Goal: Task Accomplishment & Management: Manage account settings

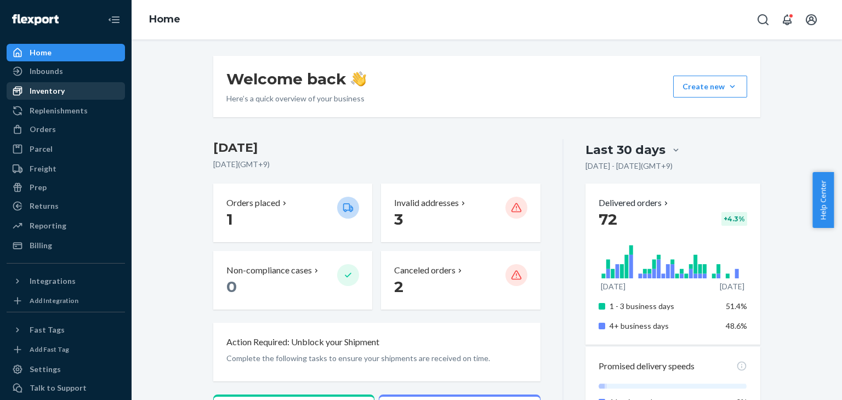
click at [59, 89] on div "Inventory" at bounding box center [47, 90] width 35 height 11
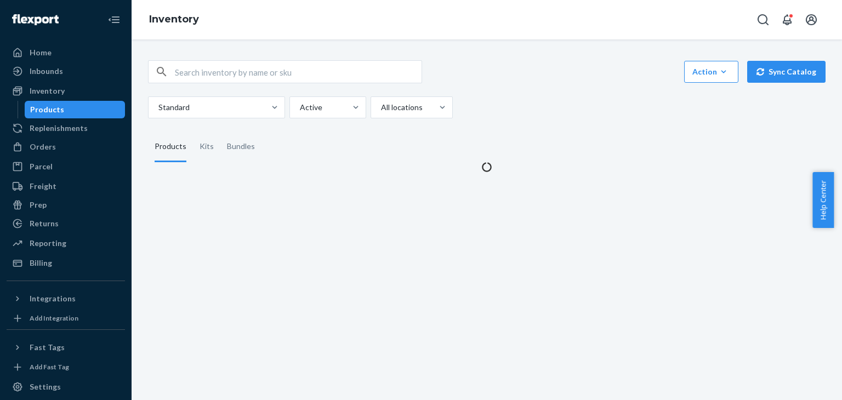
click at [372, 56] on div "Action Create product Create kit or bundle Bulk create products Bulk update pro…" at bounding box center [487, 109] width 694 height 125
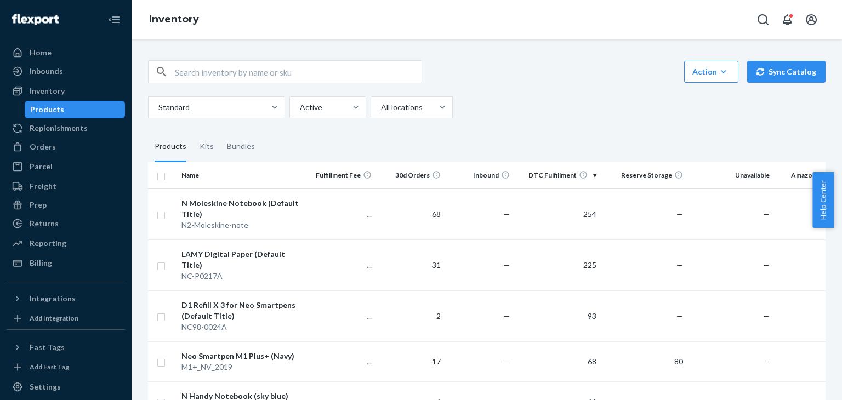
click at [374, 77] on input "text" at bounding box center [298, 72] width 247 height 22
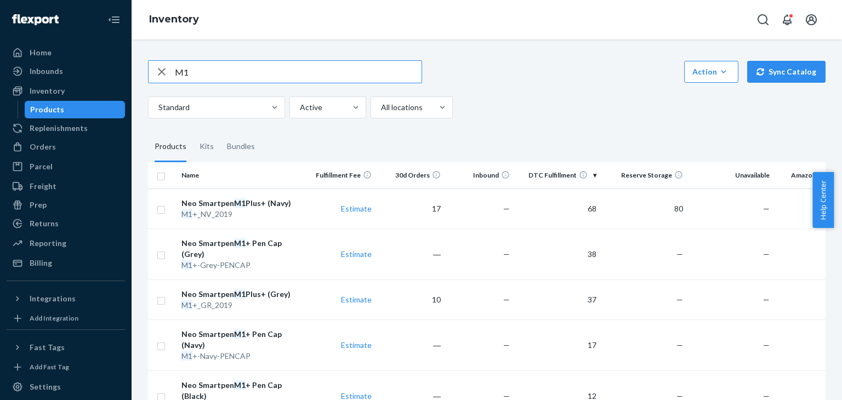
drag, startPoint x: 148, startPoint y: 49, endPoint x: 0, endPoint y: 28, distance: 150.0
click at [0, 28] on div "Home Inbounds Shipping Plans Problems Inventory Products Replenishments Orders …" at bounding box center [421, 200] width 842 height 400
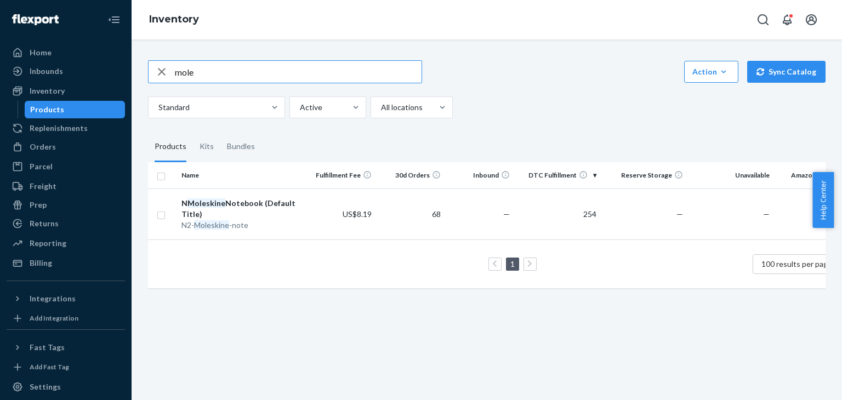
click at [307, 70] on input "mole" at bounding box center [298, 72] width 247 height 22
type input "mol"
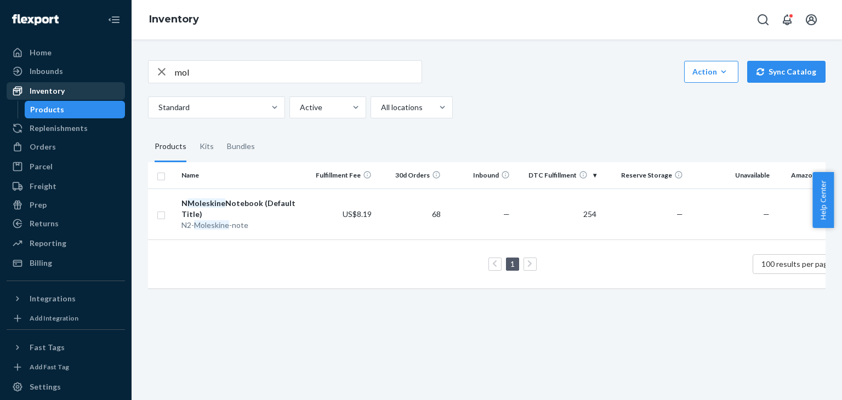
click at [51, 94] on div "Inventory" at bounding box center [47, 90] width 35 height 11
drag, startPoint x: 197, startPoint y: 75, endPoint x: 44, endPoint y: 64, distance: 153.2
click at [44, 64] on div "Home Inbounds Shipping Plans Problems Inventory Products Replenishments Orders …" at bounding box center [421, 200] width 842 height 400
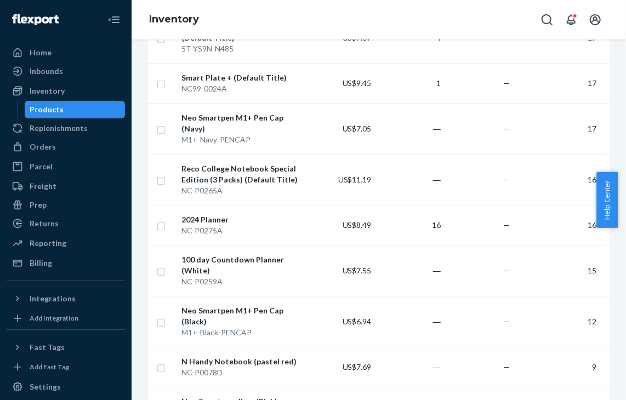
scroll to position [1644, 0]
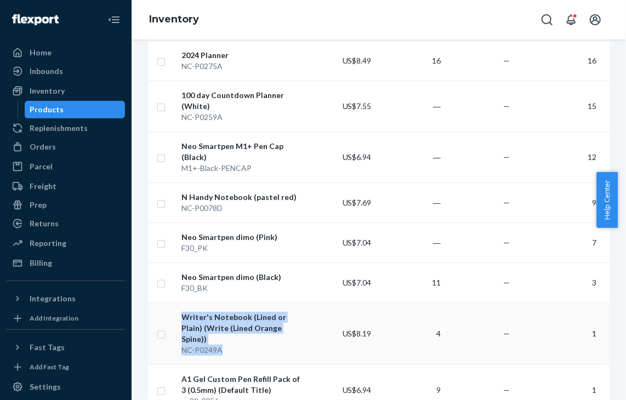
drag, startPoint x: 176, startPoint y: 250, endPoint x: 325, endPoint y: 283, distance: 153.1
click at [325, 302] on tr "Writer's Notebook (Lined or Plain) (Write (Lined Orange Spine)) NC-P0249A US$8.…" at bounding box center [501, 333] width 706 height 62
copy tr "Writer's Notebook (Lined or Plain) (Write (Lined Orange Spine)) NC-P0249A"
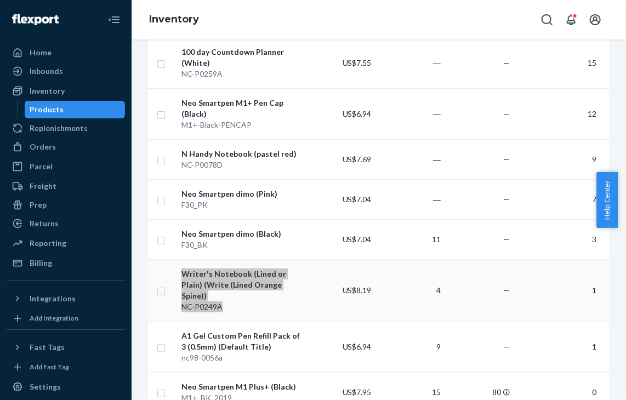
scroll to position [1753, 0]
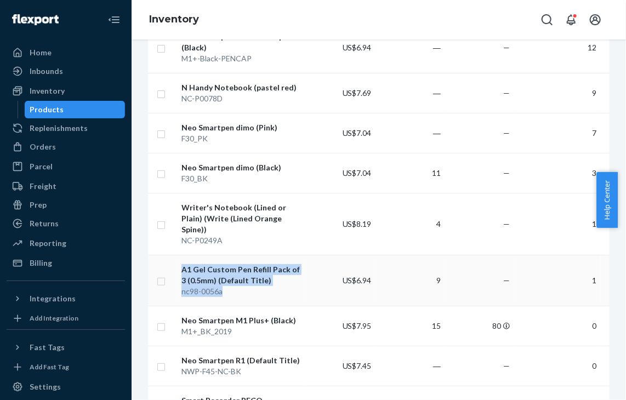
drag, startPoint x: 173, startPoint y: 192, endPoint x: 278, endPoint y: 221, distance: 109.1
click at [278, 255] on tr "A1 Gel Custom Pen Refill Pack of 3 (0.5mm) (Default Title) nc98-0056a US$6.94 9…" at bounding box center [501, 280] width 706 height 51
copy tr "A1 Gel Custom Pen Refill Pack of 3 (0.5mm) (Default Title) nc98-0056a"
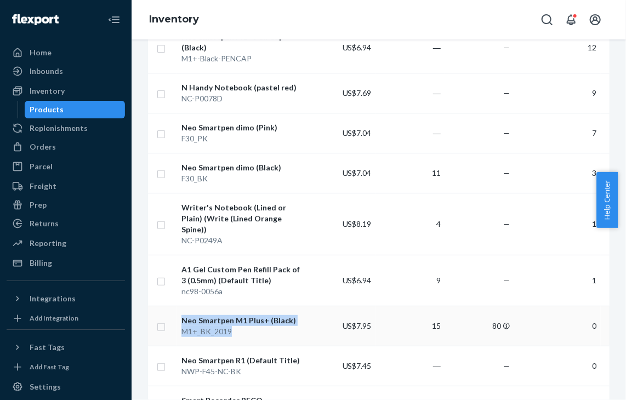
drag, startPoint x: 174, startPoint y: 243, endPoint x: 287, endPoint y: 261, distance: 114.4
click at [287, 306] on tr "Neo Smartpen M1 Plus+ (Black) M1+_BK_2019 US$7.95 15 80 0 — — —" at bounding box center [501, 326] width 706 height 40
copy tr "Neo Smartpen M1 Plus+ (Black) M1+_BK_2019"
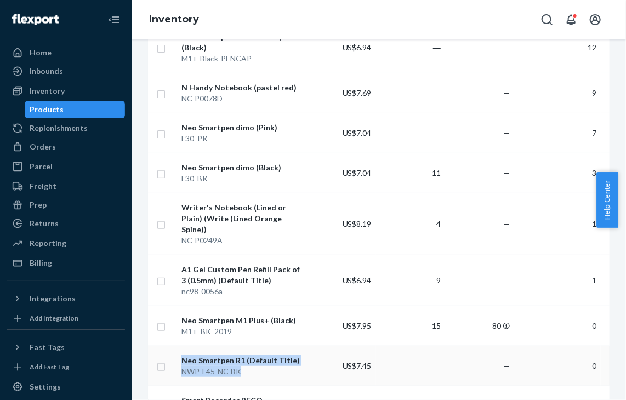
drag, startPoint x: 171, startPoint y: 282, endPoint x: 296, endPoint y: 304, distance: 126.8
click at [296, 346] on tr "Neo Smartpen R1 (Default Title) NWP-F45-NC-BK US$7.45 ― — 0 — — —" at bounding box center [501, 366] width 706 height 40
copy tr "Neo Smartpen R1 (Default Title) NWP-F45-NC-BK"
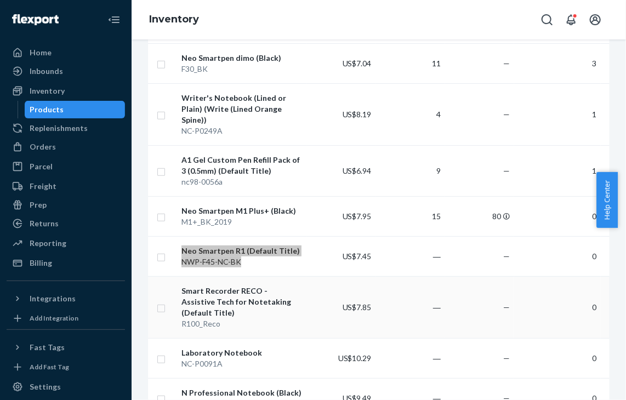
scroll to position [1918, 0]
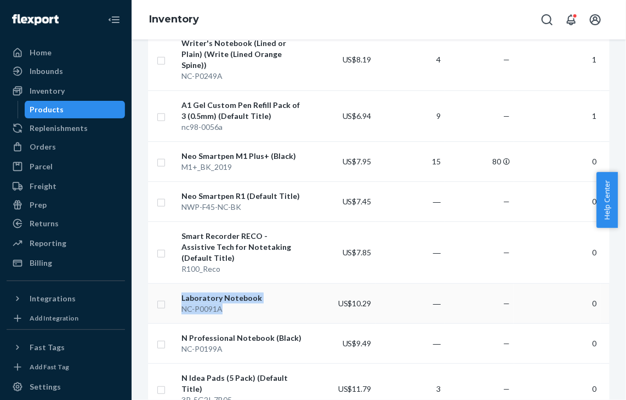
drag, startPoint x: 173, startPoint y: 209, endPoint x: 255, endPoint y: 228, distance: 84.3
click at [255, 283] on tr "Laboratory Notebook NC-P0091A US$10.29 ― — 0 — — —" at bounding box center [501, 303] width 706 height 40
copy tr "Laboratory Notebook NC-P0091A"
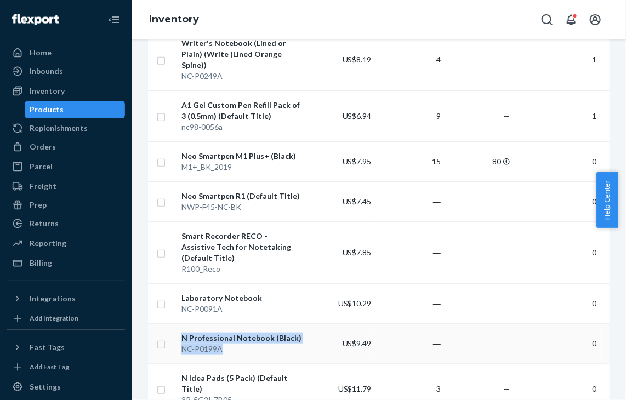
drag, startPoint x: 168, startPoint y: 248, endPoint x: 266, endPoint y: 266, distance: 99.7
click at [266, 323] on tr "N Professional Notebook (Black) NC-P0199A US$9.49 ― — 0 — — —" at bounding box center [501, 343] width 706 height 40
copy tr "N Professional Notebook (Black) NC-P0199A"
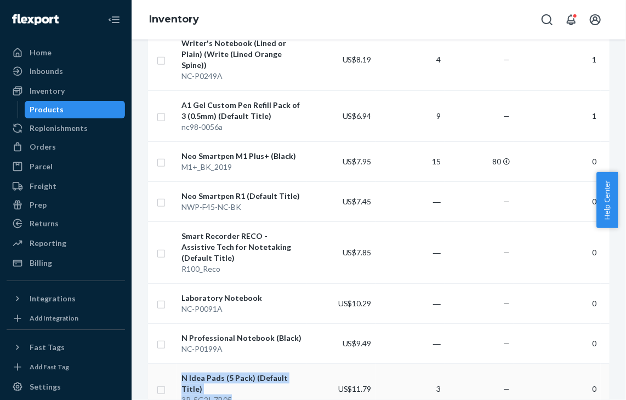
drag, startPoint x: 175, startPoint y: 284, endPoint x: 278, endPoint y: 314, distance: 106.6
click at [278, 363] on tr "N Idea Pads (5 Pack) (Default Title) 3R-5G2I-7B05 US$11.79 3 — 0 — — —" at bounding box center [501, 388] width 706 height 51
copy tr "N Idea Pads (5 Pack) (Default Title) 3R-5G2I-7B05"
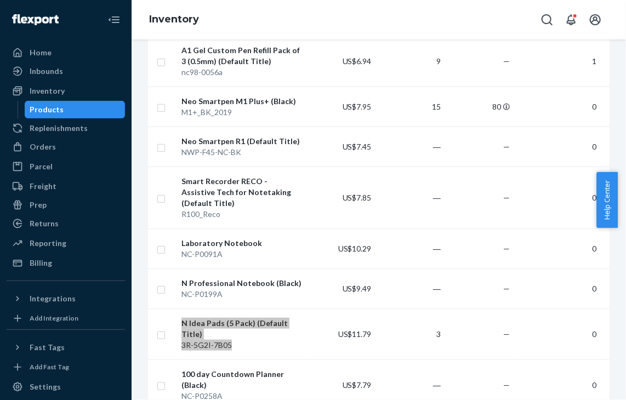
scroll to position [2027, 0]
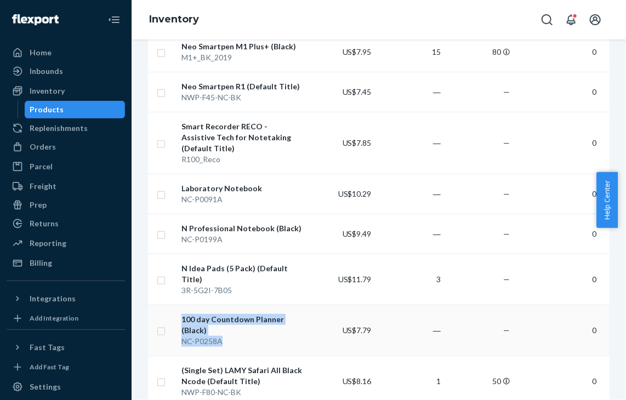
drag, startPoint x: 170, startPoint y: 221, endPoint x: 230, endPoint y: 250, distance: 66.6
click at [230, 305] on tr "100 day Countdown Planner (Black) NC-P0258A US$7.79 ― — 0 — — —" at bounding box center [501, 330] width 706 height 51
copy tr "100 day Countdown Planner (Black) NC-P0258A"
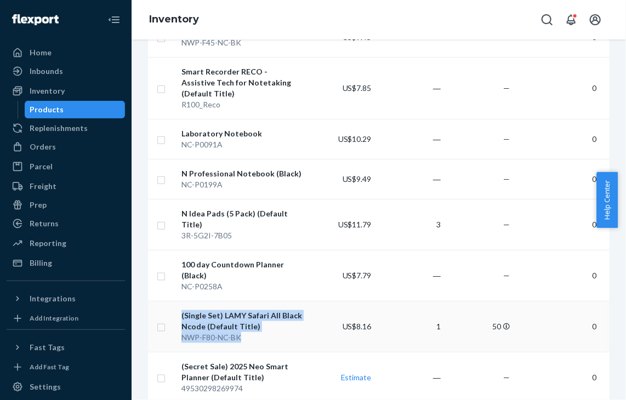
drag, startPoint x: 171, startPoint y: 218, endPoint x: 262, endPoint y: 247, distance: 95.5
click at [262, 301] on tr "(Single Set) LAMY Safari All Black Ncode (Default Title) NWP-F80-NC-BK US$8.16 …" at bounding box center [501, 326] width 706 height 51
copy tr "(Single Set) LAMY Safari All Black Ncode (Default Title) NWP-F80-NC-BK"
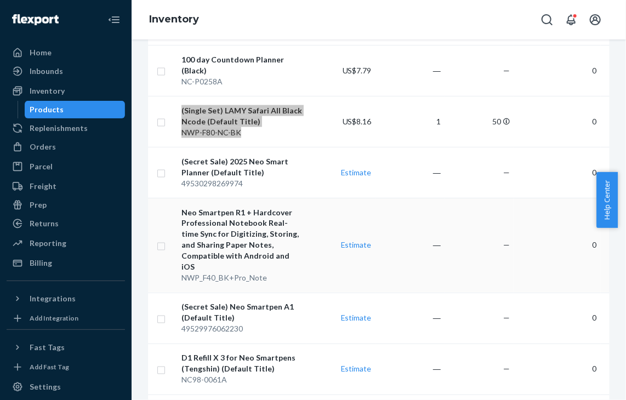
scroll to position [2301, 0]
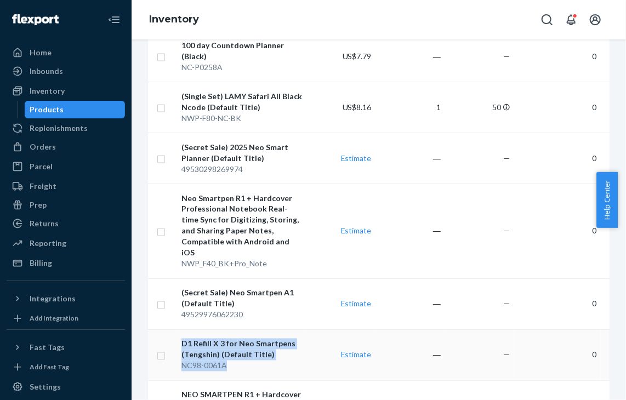
drag, startPoint x: 174, startPoint y: 236, endPoint x: 230, endPoint y: 270, distance: 64.6
click at [230, 329] on tr "D1 Refill X 3 for Neo Smartpens (Tengshin) (Default Title) NC98-0061A Estimate …" at bounding box center [501, 354] width 706 height 51
copy tr "D1 Refill X 3 for Neo Smartpens (Tengshin) (Default Title) NC98-0061A"
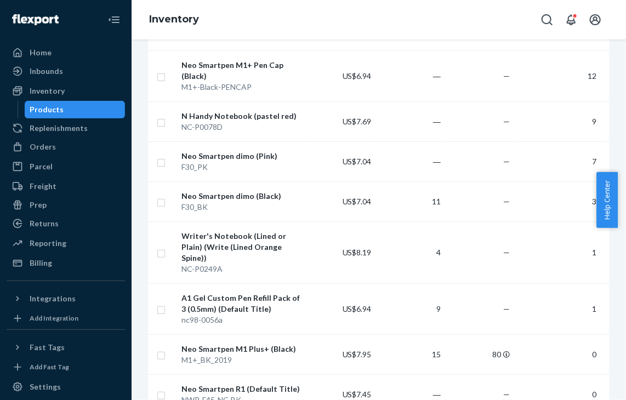
scroll to position [1698, 0]
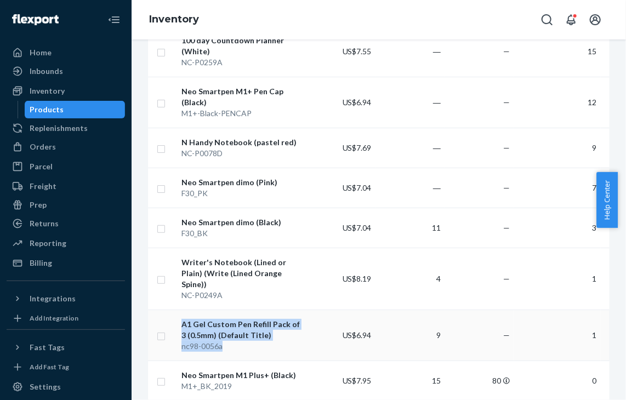
drag, startPoint x: 174, startPoint y: 248, endPoint x: 267, endPoint y: 274, distance: 96.8
click at [267, 310] on tr "A1 Gel Custom Pen Refill Pack of 3 (0.5mm) (Default Title) nc98-0056a US$6.94 9…" at bounding box center [501, 335] width 706 height 51
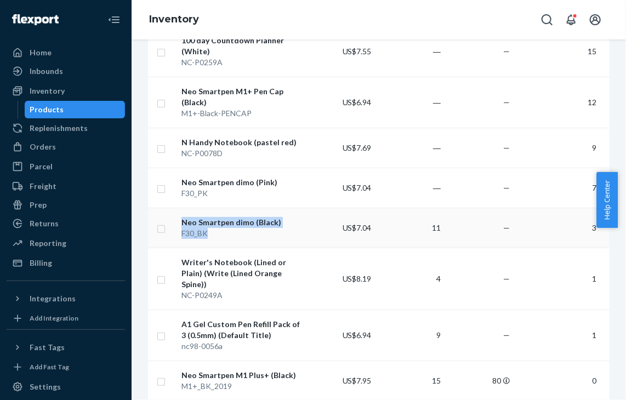
drag, startPoint x: 173, startPoint y: 154, endPoint x: 231, endPoint y: 178, distance: 63.4
click at [235, 208] on tr "Neo Smartpen dimo (Black) F30_BK US$7.04 11 — 3 — — —" at bounding box center [501, 228] width 706 height 40
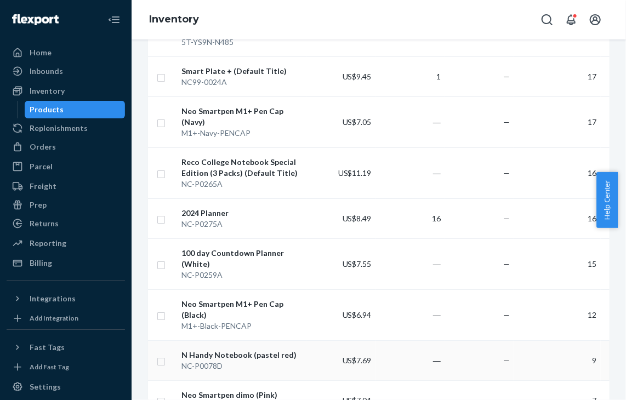
scroll to position [1479, 0]
